Goal: Task Accomplishment & Management: Manage account settings

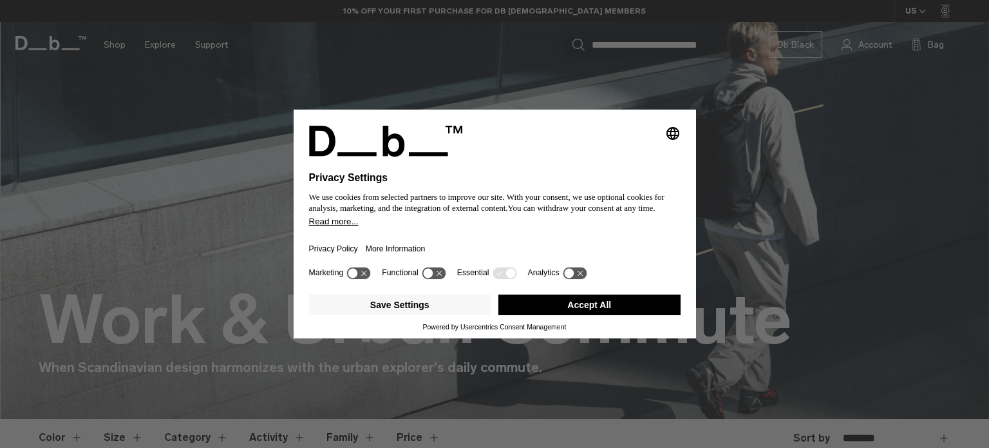
click at [567, 307] on button "Accept All" at bounding box center [590, 304] width 182 height 21
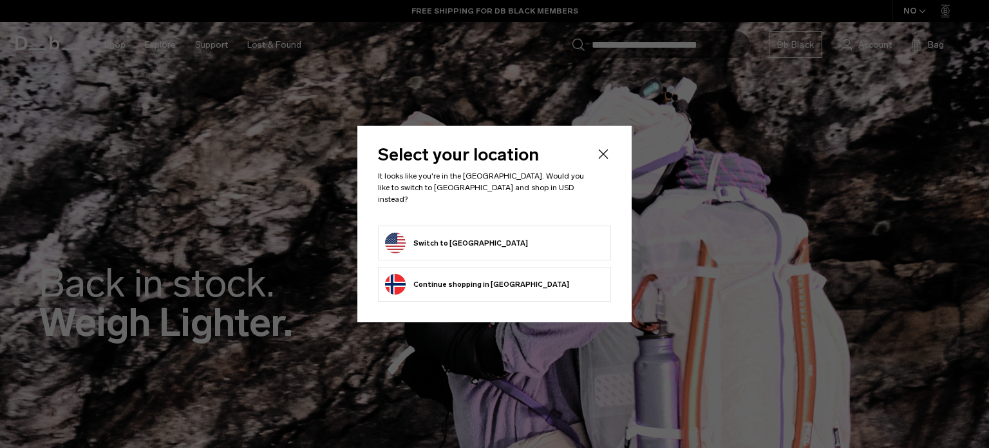
click at [457, 233] on button "Switch to United States" at bounding box center [456, 243] width 143 height 21
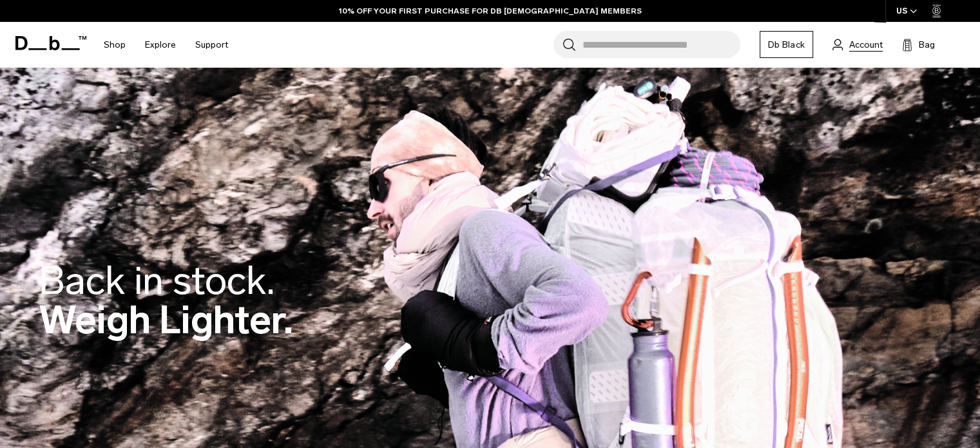
click at [871, 47] on span "Account" at bounding box center [865, 45] width 33 height 14
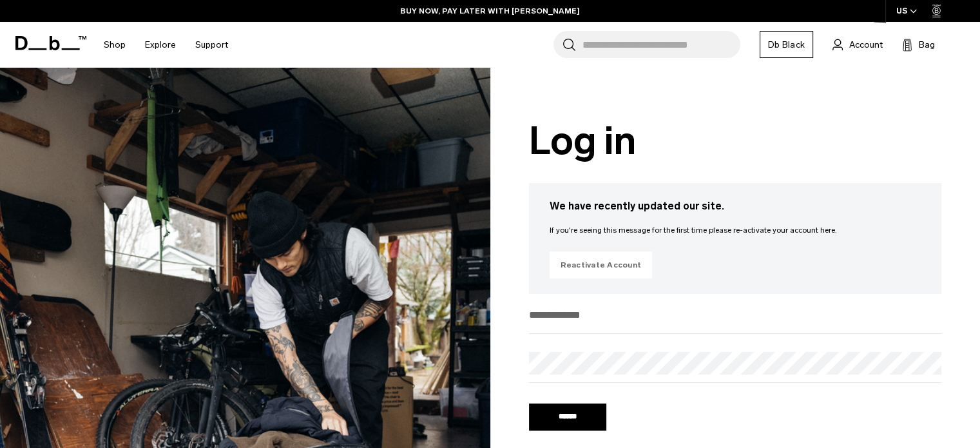
click at [618, 266] on link "Reactivate Account" at bounding box center [600, 264] width 103 height 27
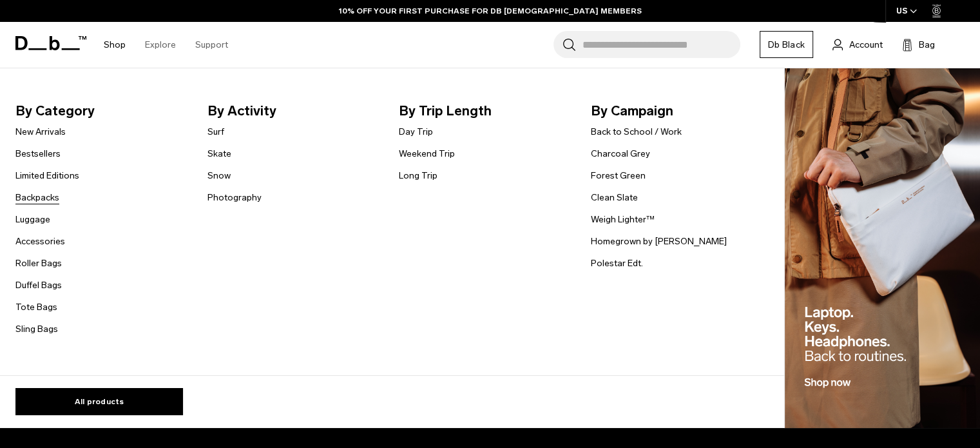
click at [41, 195] on link "Backpacks" at bounding box center [37, 198] width 44 height 14
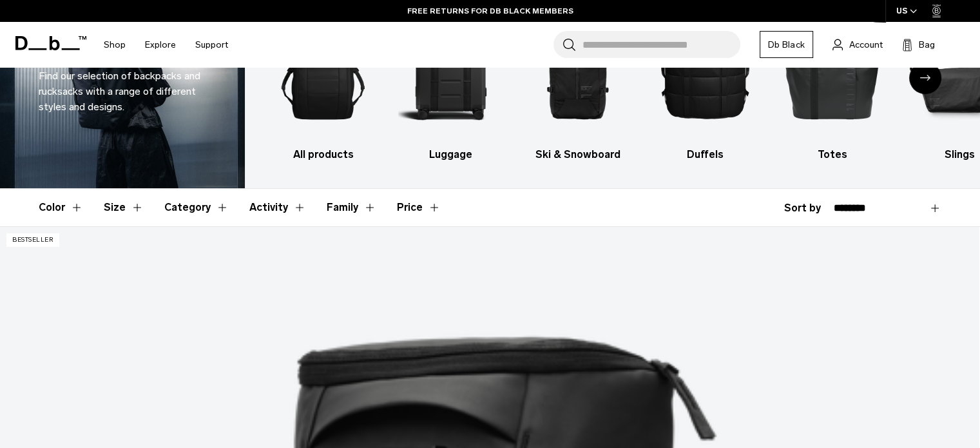
scroll to position [64, 0]
